Goal: Task Accomplishment & Management: Use online tool/utility

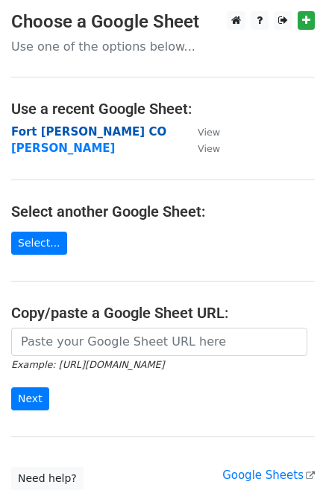
click at [60, 125] on strong "Fort Collins CO" at bounding box center [88, 131] width 155 height 13
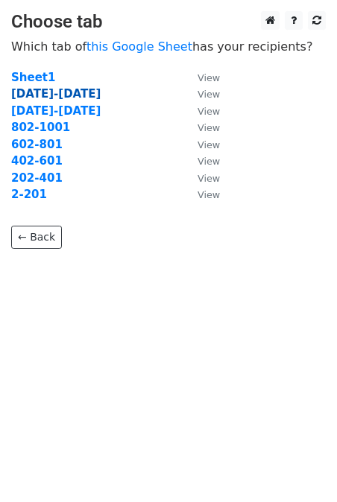
click at [49, 93] on strong "[DATE]-[DATE]" at bounding box center [55, 93] width 89 height 13
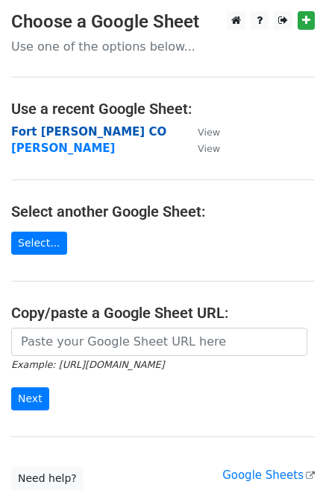
click at [37, 131] on strong "Fort [PERSON_NAME] CO" at bounding box center [88, 131] width 155 height 13
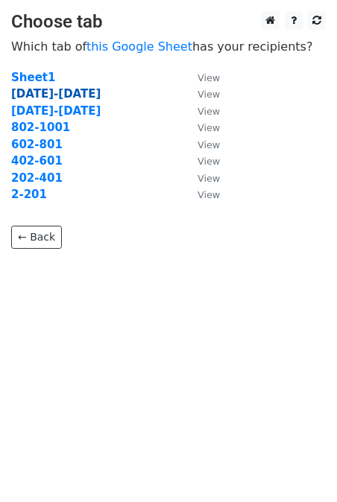
click at [28, 95] on strong "1202-1401" at bounding box center [55, 93] width 89 height 13
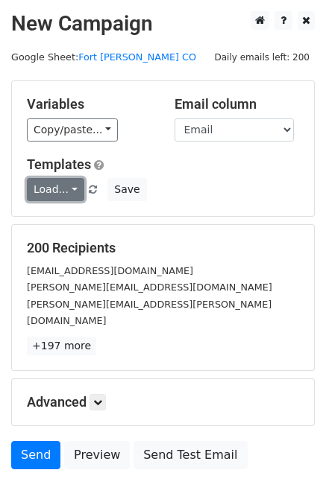
click at [69, 185] on link "Load..." at bounding box center [55, 189] width 57 height 23
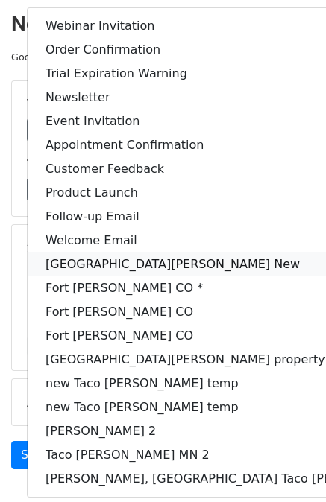
click at [121, 264] on link "Fort Collins New" at bounding box center [239, 265] width 422 height 24
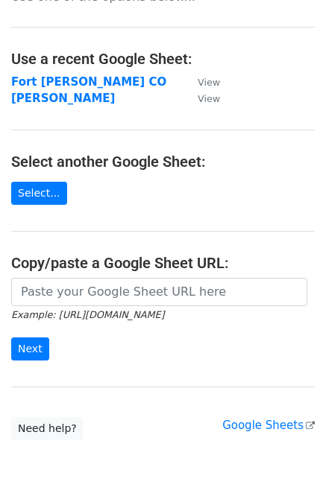
scroll to position [75, 0]
